Goal: Information Seeking & Learning: Learn about a topic

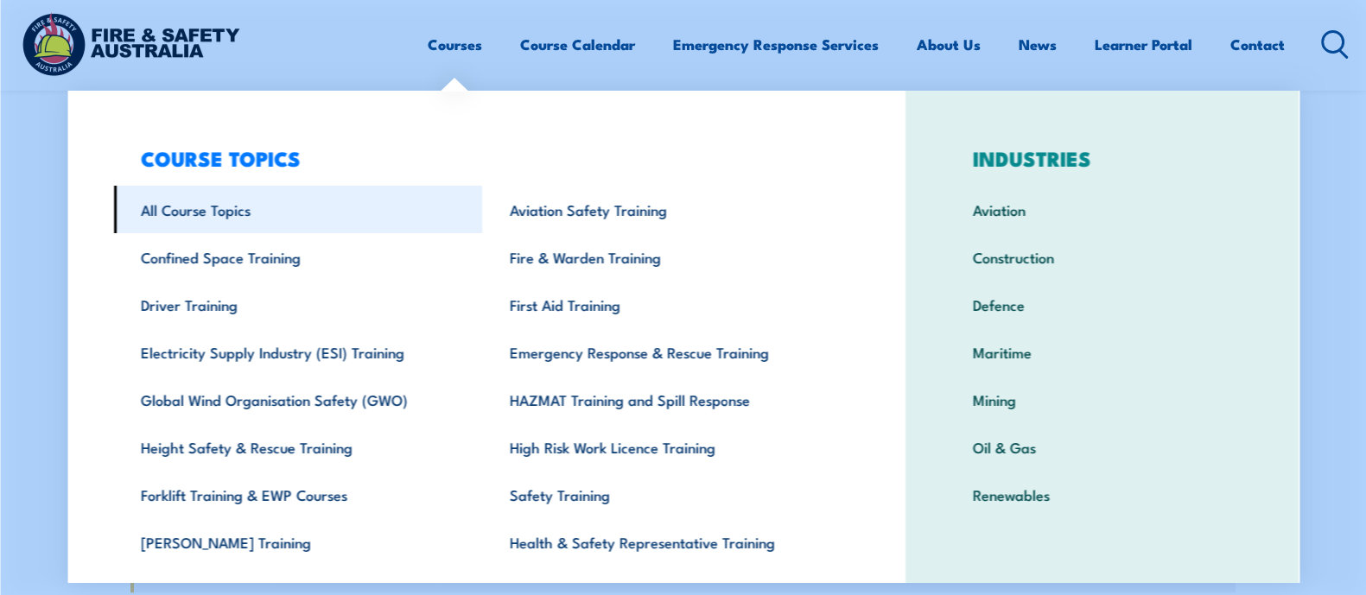
click at [238, 203] on link "All Course Topics" at bounding box center [297, 210] width 369 height 48
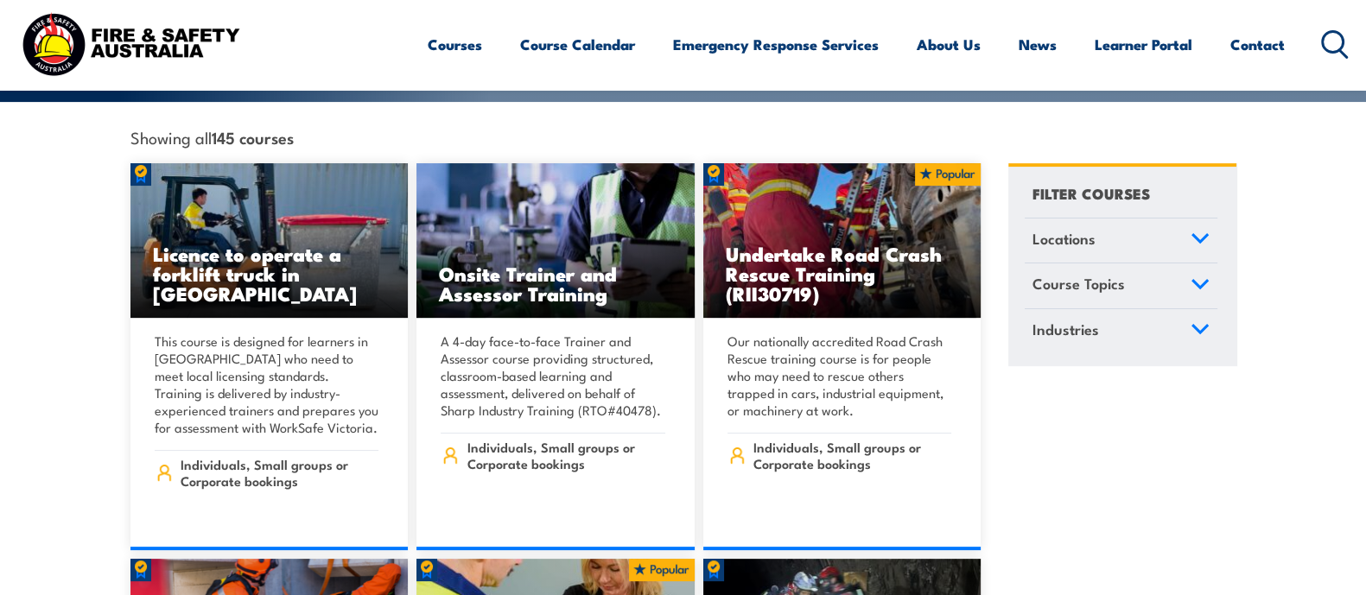
scroll to position [540, 0]
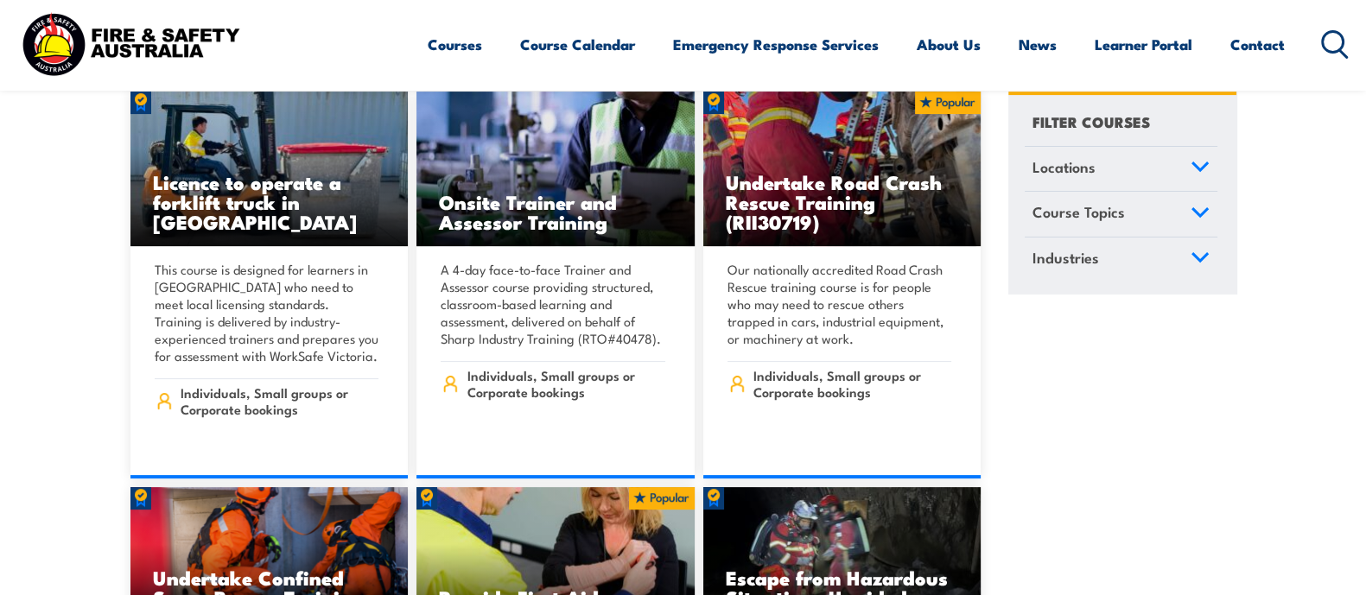
click at [1170, 201] on link "Course Topics" at bounding box center [1121, 214] width 193 height 45
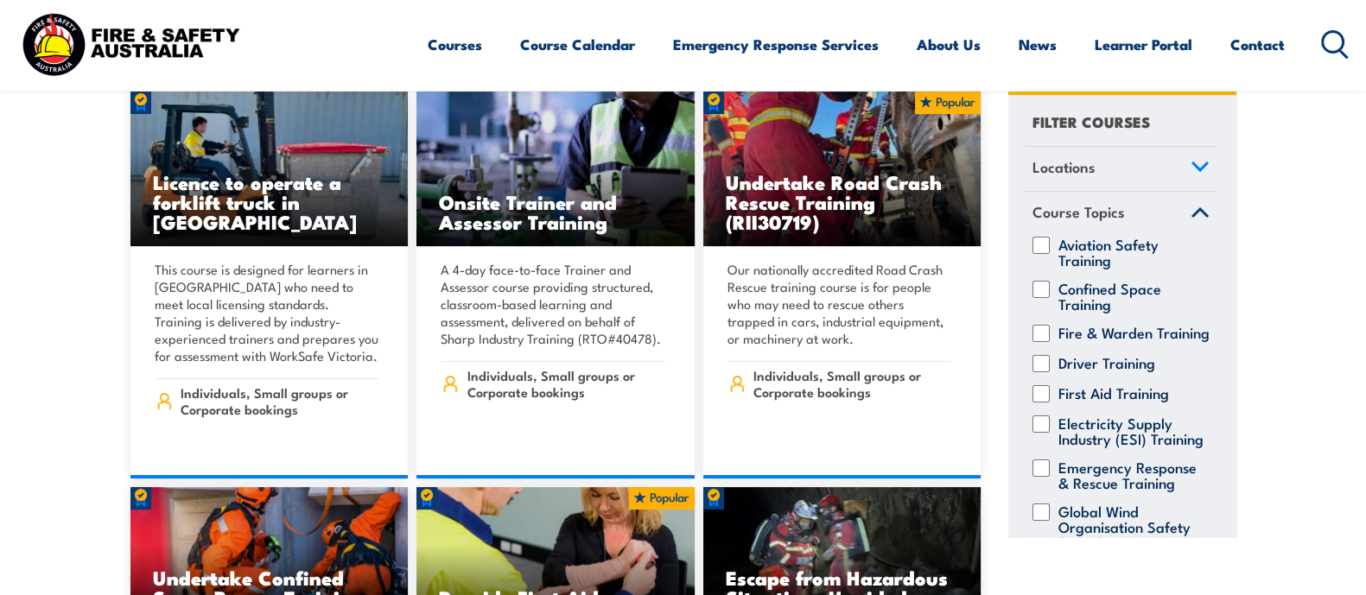
click at [1190, 206] on icon at bounding box center [1199, 212] width 19 height 12
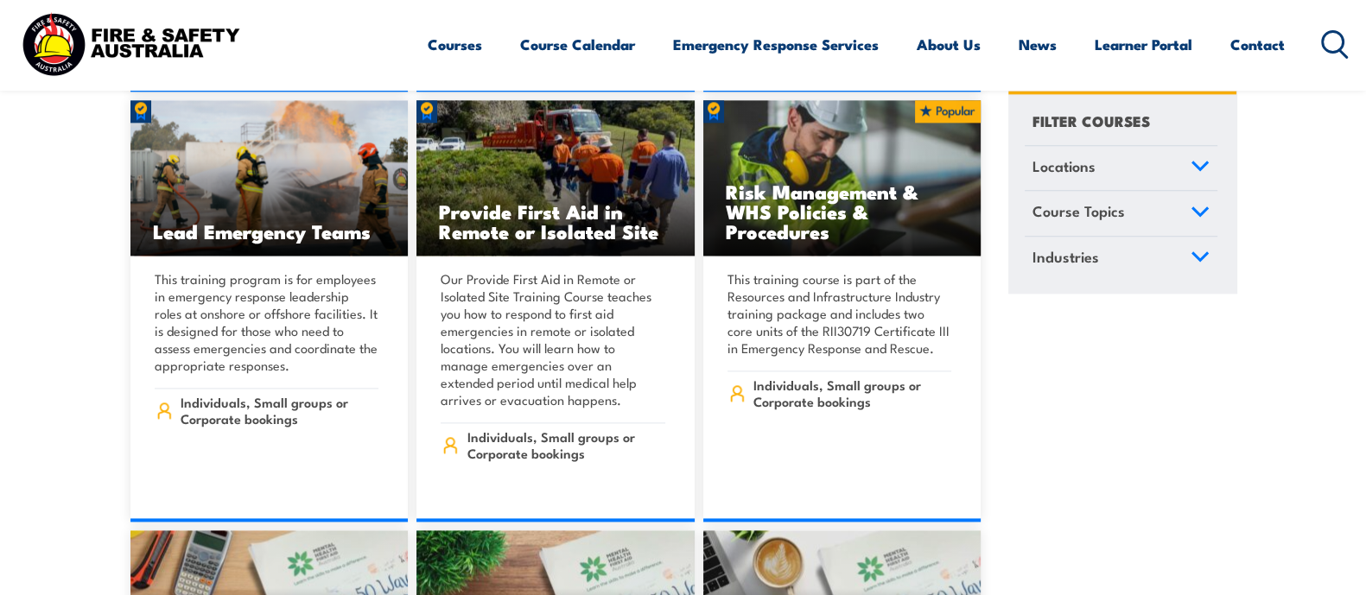
scroll to position [11229, 0]
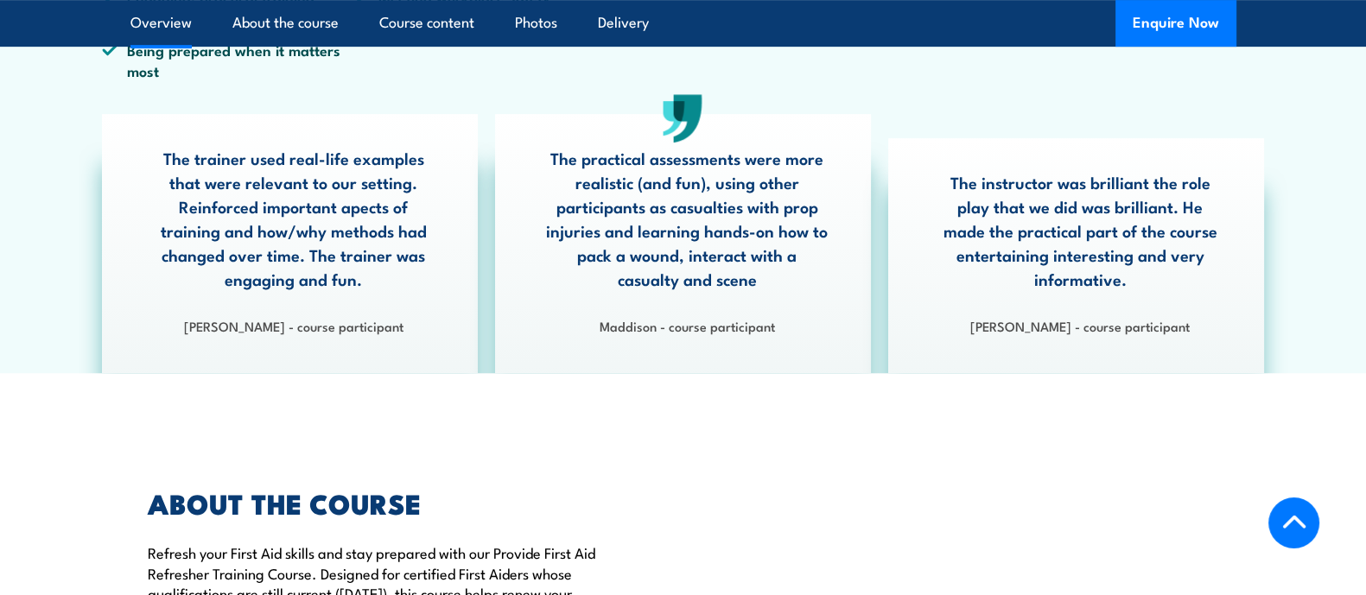
scroll to position [972, 0]
